Goal: Transaction & Acquisition: Purchase product/service

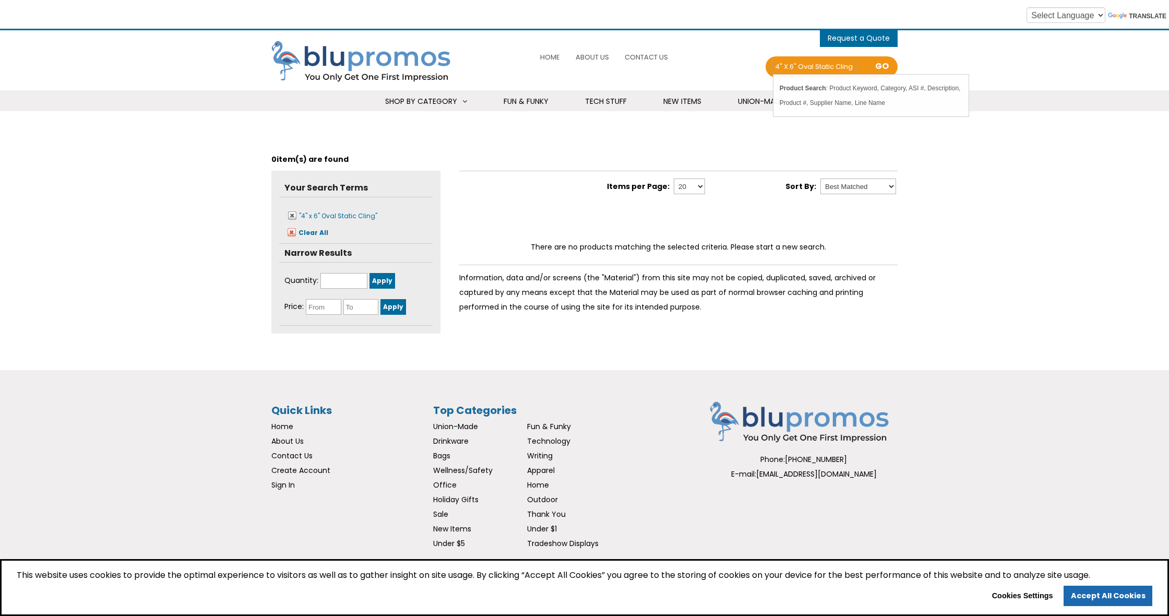
click at [800, 66] on input "4" x 6" Oval Static Cling" at bounding box center [815, 67] width 84 height 15
drag, startPoint x: 797, startPoint y: 66, endPoint x: 756, endPoint y: 62, distance: 40.4
click at [753, 63] on div "0 items - Cart Shopping Cart (0) You have no products in your shopping cart. Ch…" at bounding box center [688, 61] width 420 height 50
type input "Oval Static Cling"
click at [756, 62] on div "0 items - Cart Shopping Cart (0) You have no products in your shopping cart. Ch…" at bounding box center [688, 61] width 420 height 50
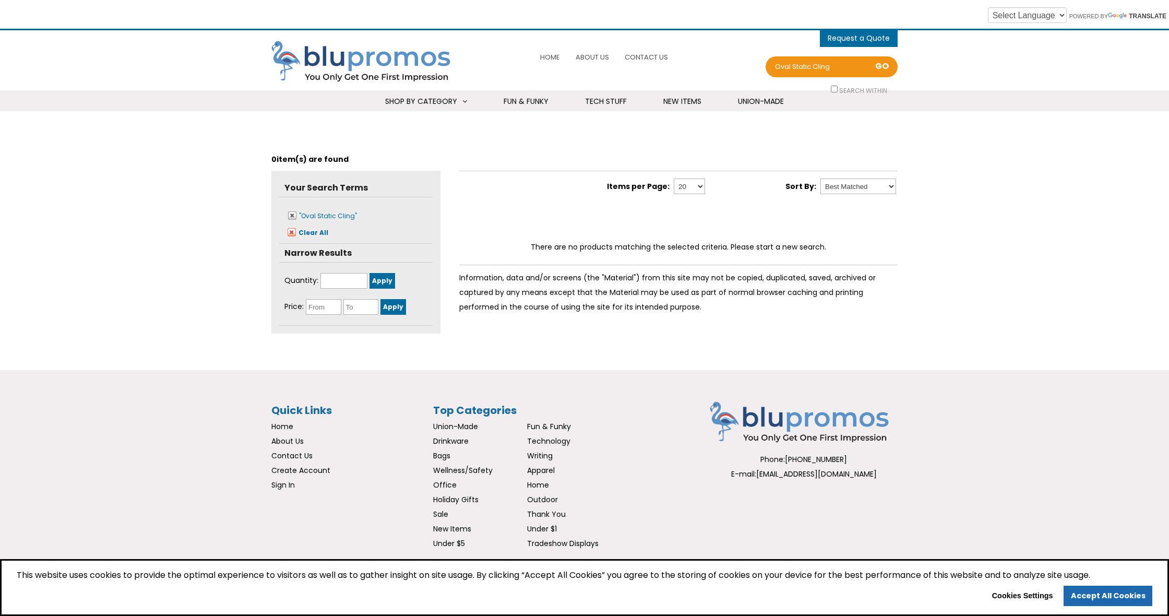
click at [756, 62] on div "0 items - Cart Shopping Cart (0) You have no products in your shopping cart. Ch…" at bounding box center [688, 61] width 420 height 50
click at [797, 64] on input "Oval Static Cling" at bounding box center [815, 67] width 84 height 15
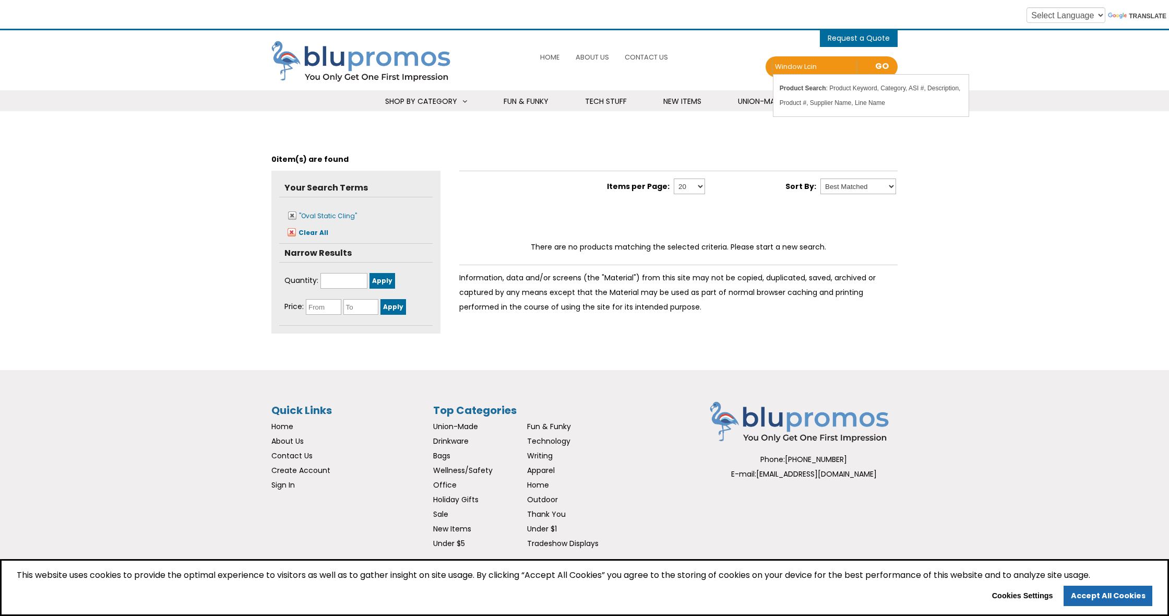
type input "window lcing"
click at [797, 64] on input "window lcing" at bounding box center [815, 67] width 84 height 15
click at [812, 64] on input "window lcing" at bounding box center [815, 67] width 84 height 15
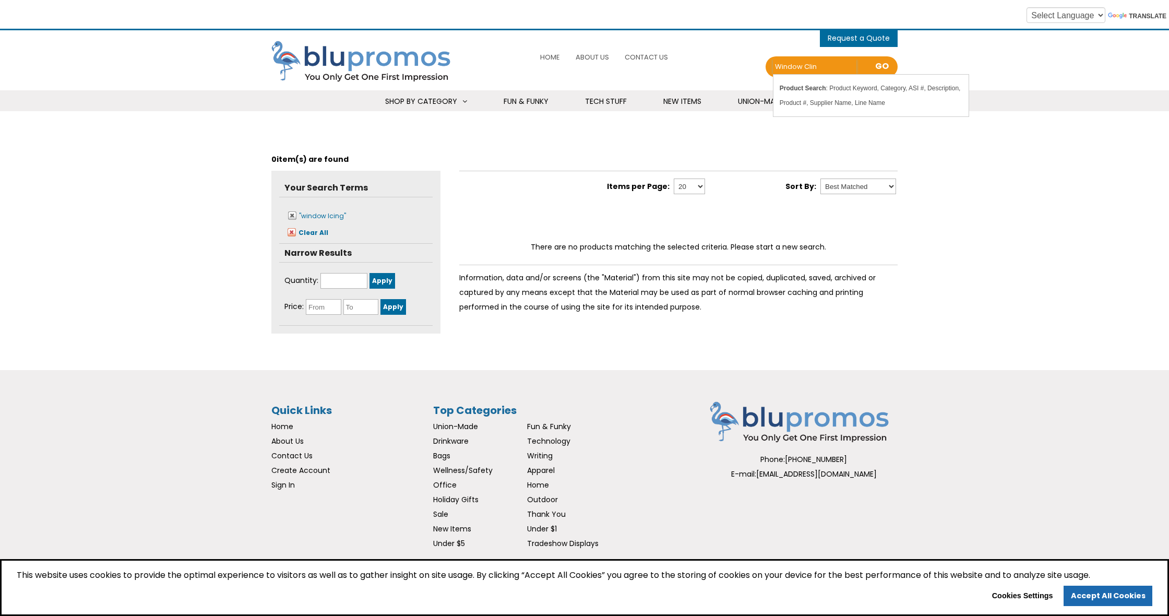
type input "window cling"
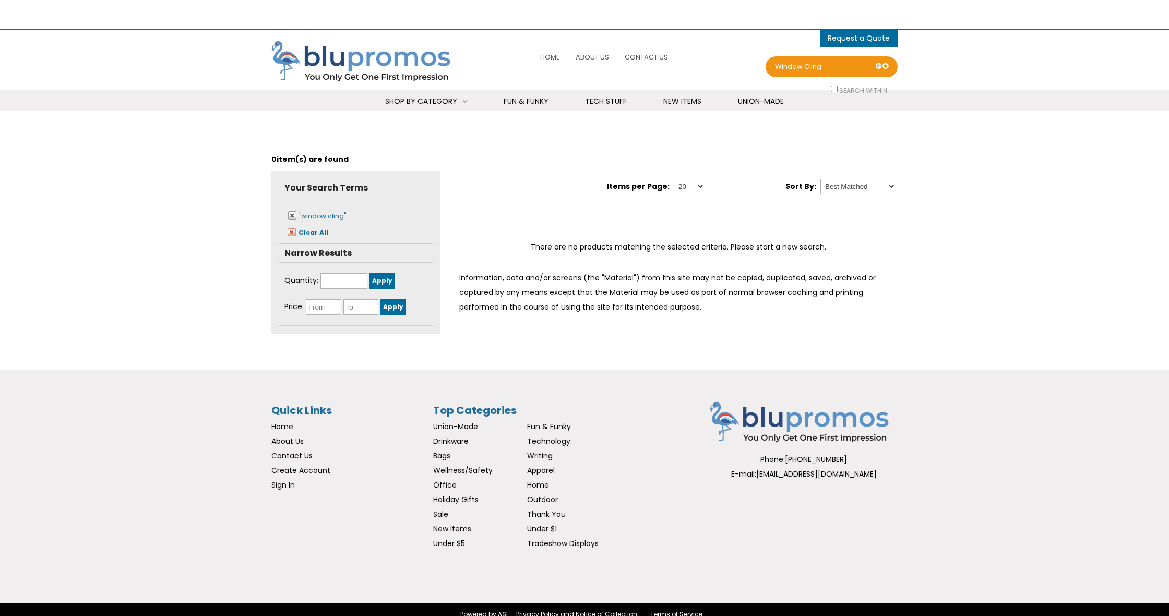
select select "Language Translate Widget"
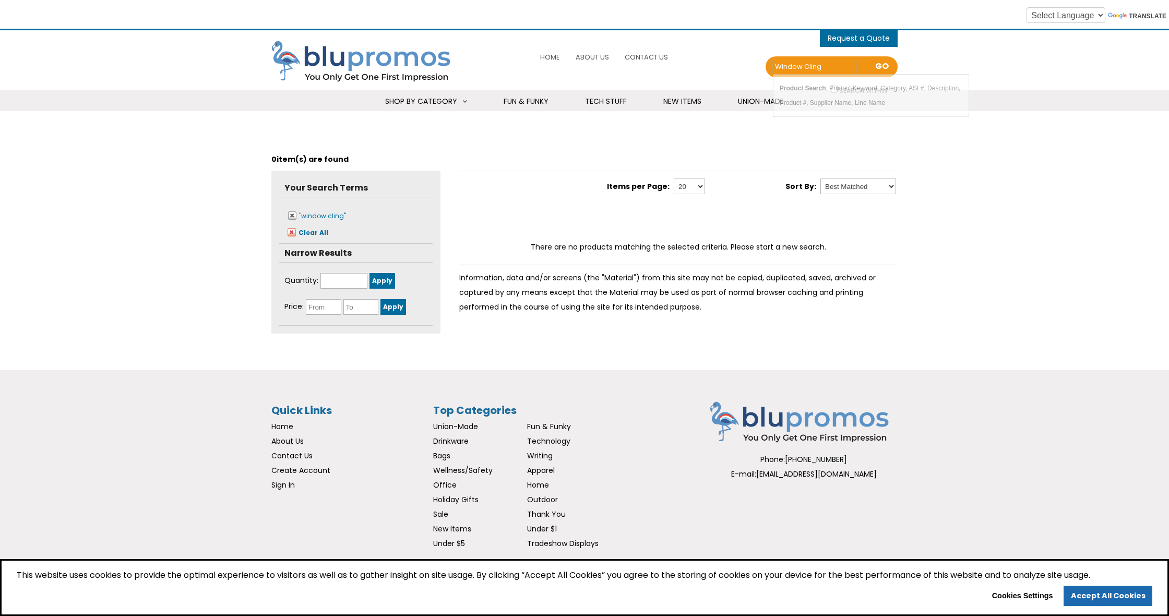
click at [806, 69] on input "window cling" at bounding box center [815, 67] width 84 height 15
type input "window decal"
click at [821, 67] on input "window decal" at bounding box center [815, 67] width 84 height 15
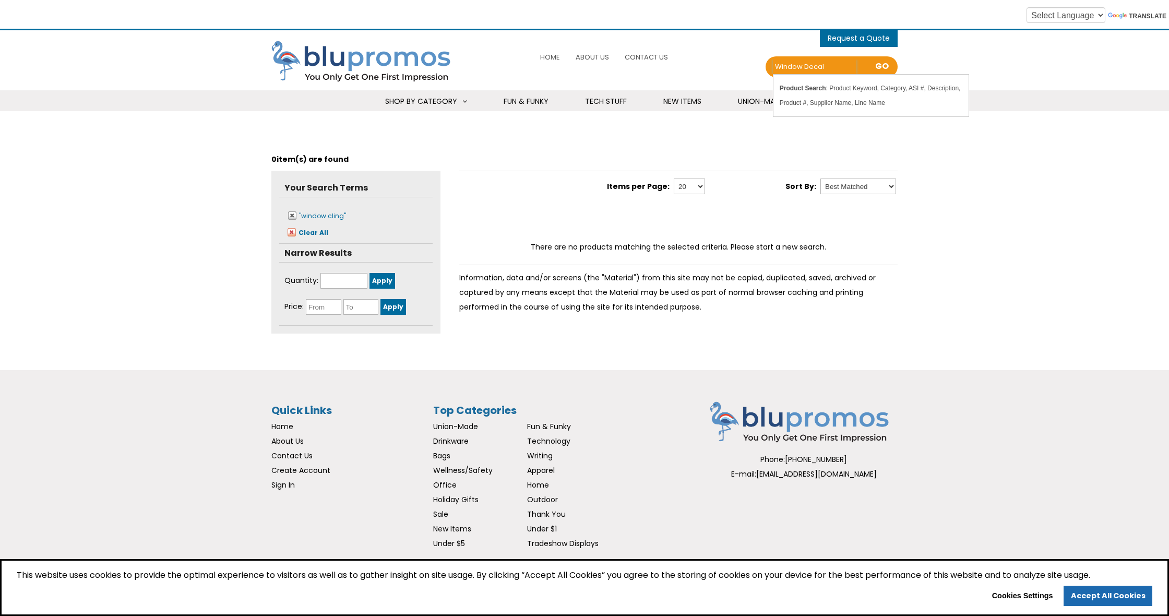
click at [821, 67] on input "window decal" at bounding box center [815, 67] width 84 height 15
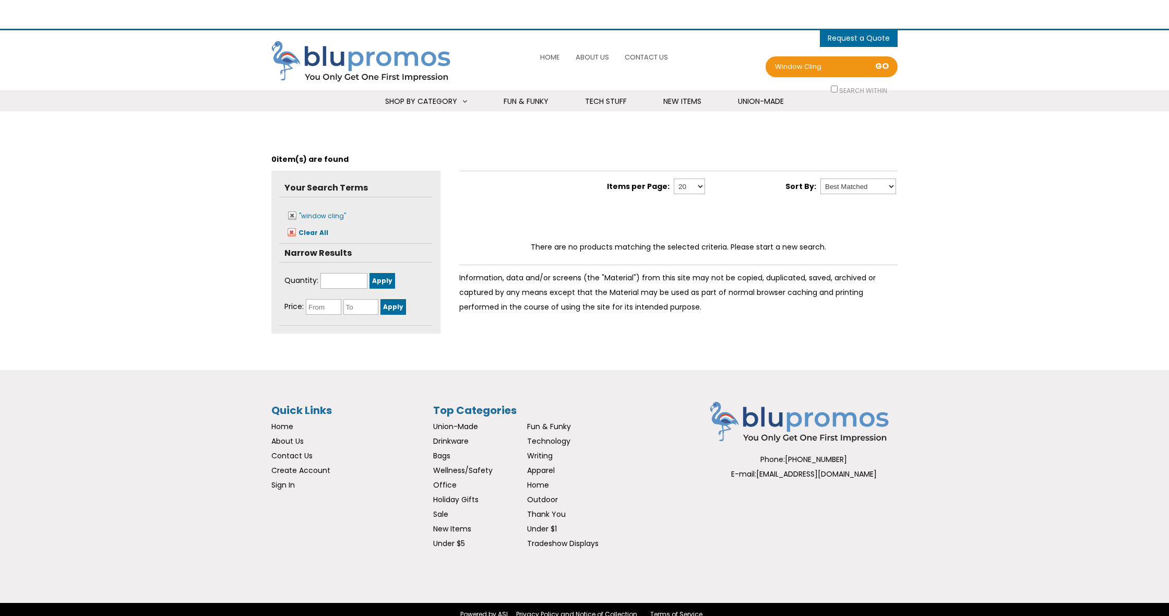
select select "Language Translate Widget"
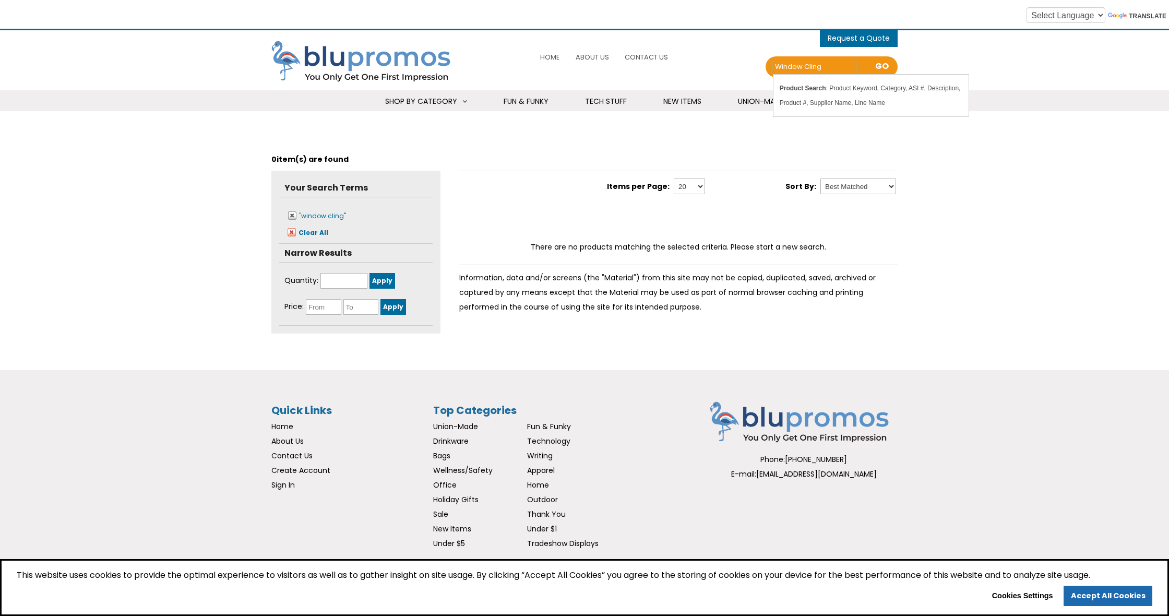
click at [814, 63] on input "window cling" at bounding box center [815, 67] width 84 height 15
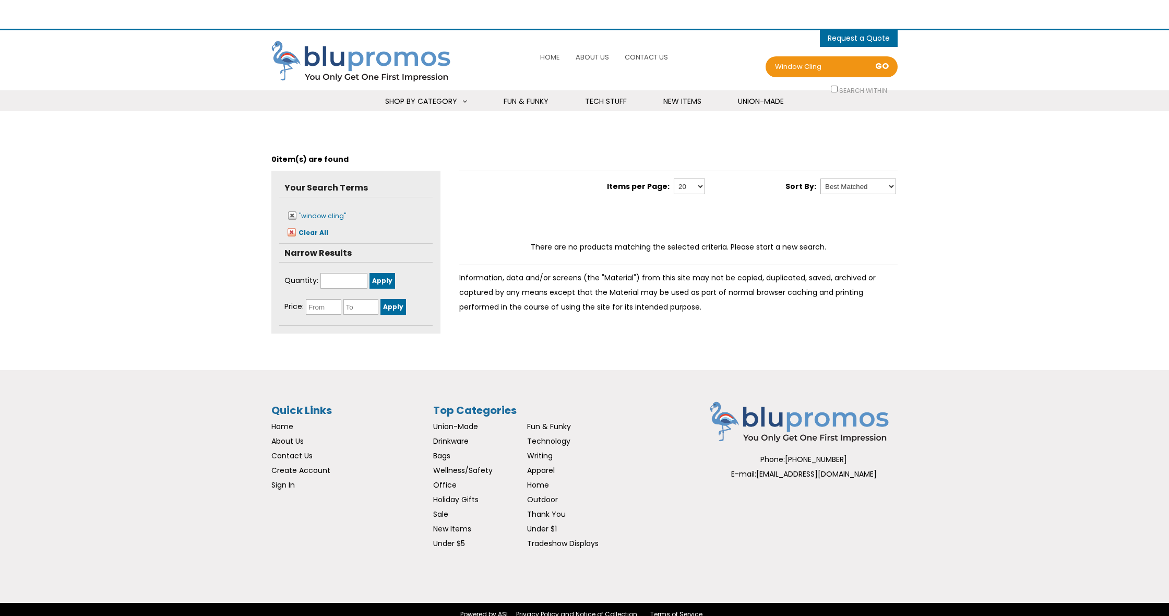
select select "Language Translate Widget"
